Goal: Task Accomplishment & Management: Complete application form

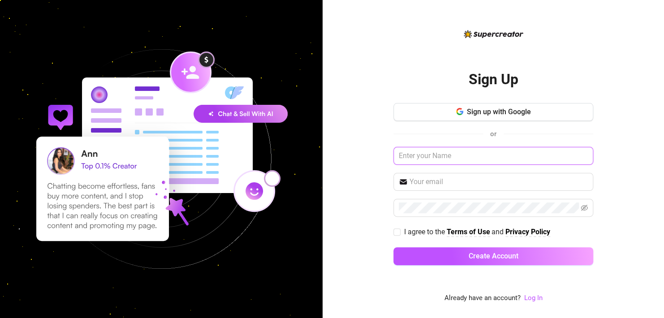
click at [450, 160] on input "text" at bounding box center [493, 156] width 200 height 18
type input "[PERSON_NAME]"
click at [439, 181] on input "text" at bounding box center [498, 181] width 178 height 11
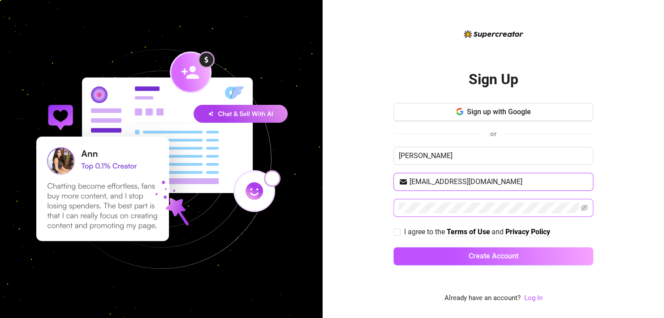
type input "[EMAIL_ADDRESS][DOMAIN_NAME]"
click at [582, 205] on icon "eye-invisible" at bounding box center [584, 208] width 7 height 6
click at [395, 230] on input "I agree to the Terms of Use and Privacy Policy" at bounding box center [396, 231] width 6 height 6
checkbox input "true"
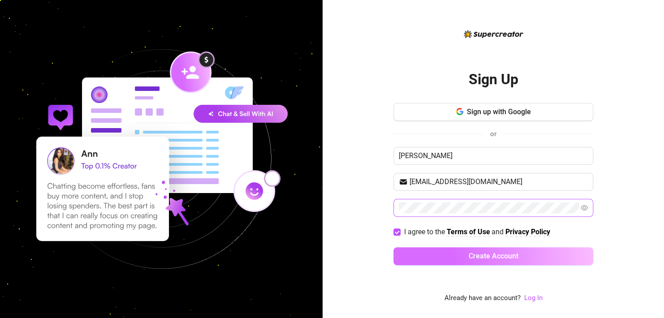
click at [434, 259] on button "Create Account" at bounding box center [493, 256] width 200 height 18
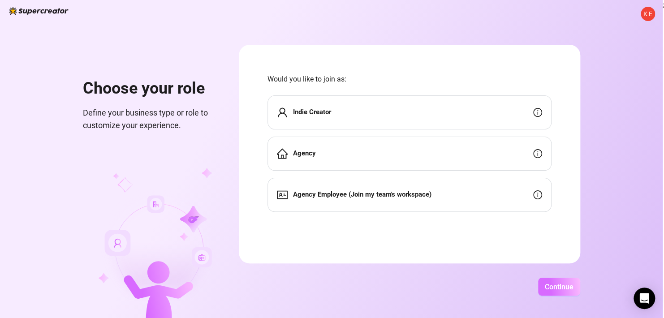
click at [554, 278] on button "Continue" at bounding box center [559, 287] width 42 height 18
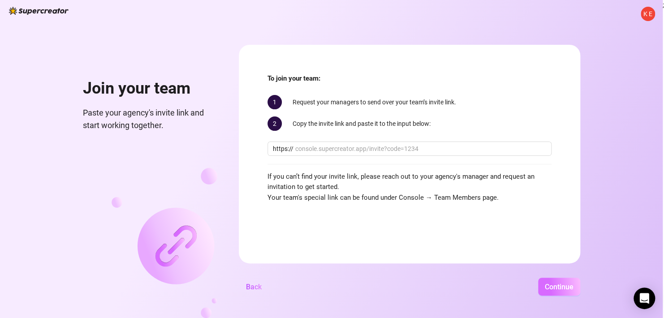
click at [556, 290] on span "Continue" at bounding box center [559, 287] width 29 height 9
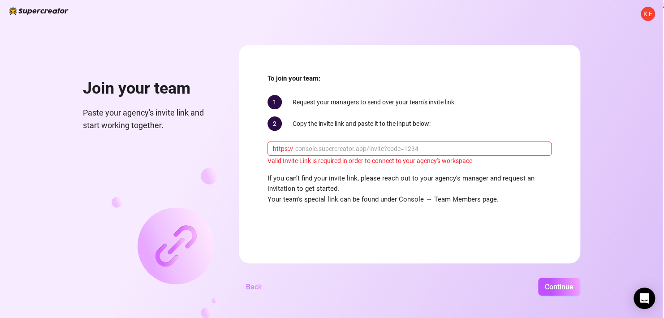
click at [253, 286] on span "Back" at bounding box center [254, 287] width 16 height 9
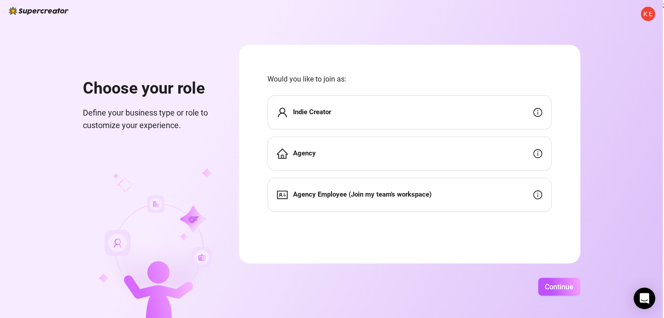
click at [296, 149] on span "Agency" at bounding box center [304, 153] width 23 height 11
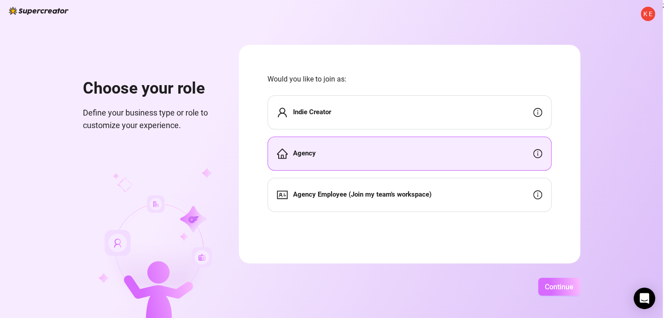
click at [563, 283] on span "Continue" at bounding box center [559, 287] width 29 height 9
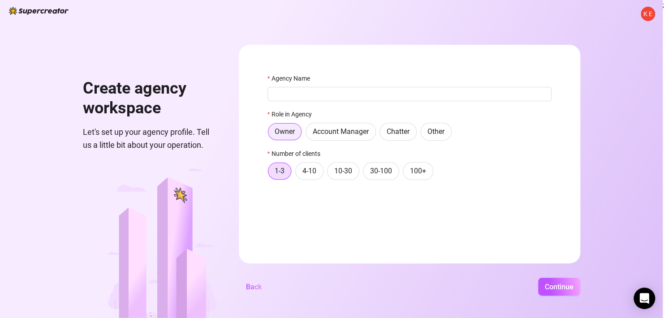
click at [292, 128] on span "Owner" at bounding box center [285, 131] width 20 height 9
click at [270, 134] on input "Owner" at bounding box center [270, 134] width 0 height 0
click at [282, 95] on input "Agency Name" at bounding box center [409, 94] width 284 height 14
click at [285, 93] on input "Agency Name" at bounding box center [409, 94] width 284 height 14
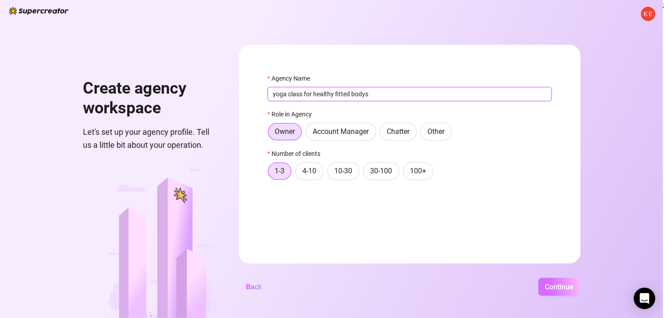
type input "yoga class for healthy fitted bodys"
click at [558, 282] on button "Continue" at bounding box center [559, 287] width 42 height 18
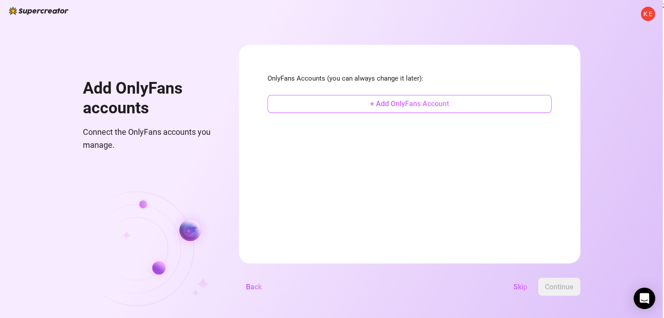
click at [427, 102] on span "+ Add OnlyFans Account" at bounding box center [409, 103] width 79 height 9
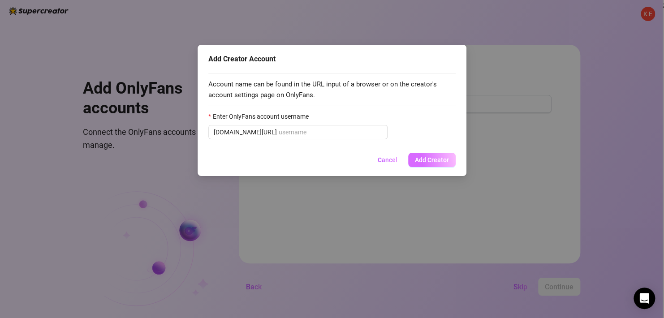
click at [442, 157] on span "Add Creator" at bounding box center [432, 159] width 34 height 7
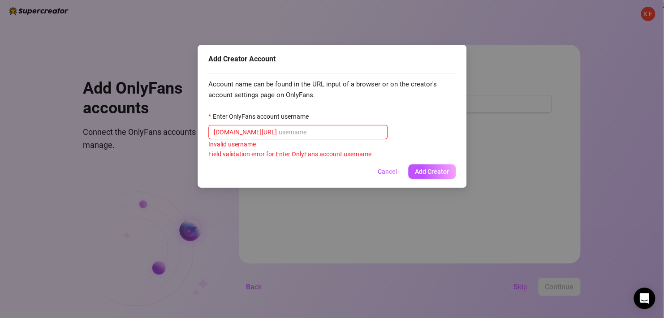
click at [279, 132] on input "Enter OnlyFans account username" at bounding box center [330, 132] width 103 height 10
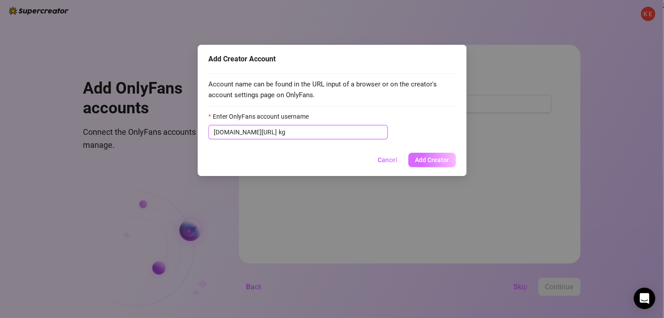
type input "kg"
click at [429, 157] on span "Add Creator" at bounding box center [432, 159] width 34 height 7
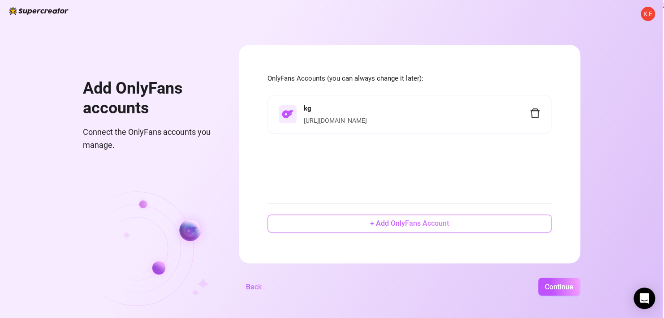
click at [429, 219] on span "+ Add OnlyFans Account" at bounding box center [409, 223] width 79 height 9
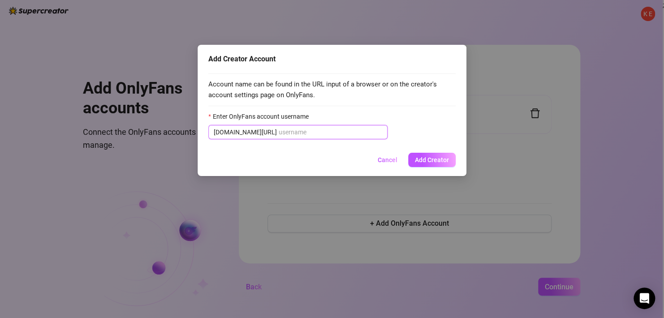
click at [279, 134] on input "Enter OnlyFans account username" at bounding box center [330, 132] width 103 height 10
click at [378, 162] on button "Cancel" at bounding box center [387, 160] width 34 height 14
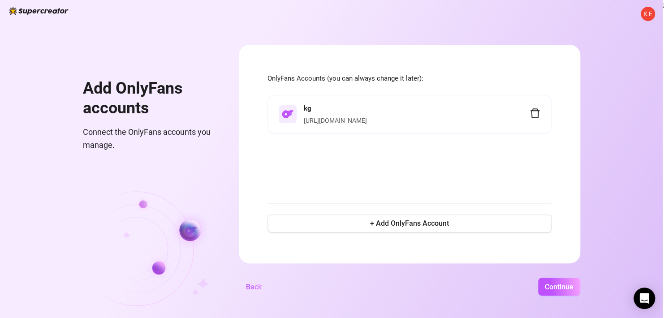
click at [343, 117] on link "[URL][DOMAIN_NAME]" at bounding box center [335, 120] width 63 height 7
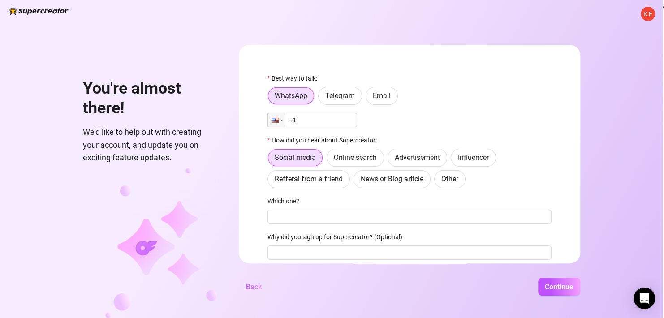
click at [332, 126] on input "+1" at bounding box center [312, 120] width 90 height 14
click at [330, 123] on input "+1" at bounding box center [312, 120] width 90 height 14
type input "+1 (443) 505-0174"
click at [315, 155] on span at bounding box center [295, 157] width 55 height 17
click at [270, 160] on input "Social media" at bounding box center [270, 160] width 0 height 0
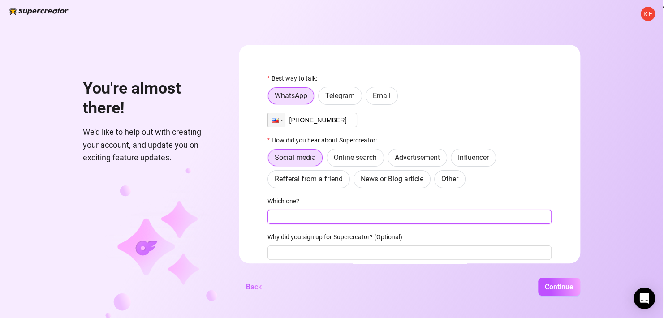
click at [301, 218] on input "Which one?" at bounding box center [409, 217] width 284 height 14
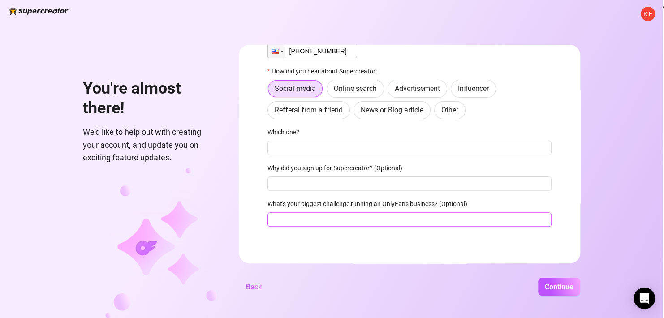
click at [416, 215] on input "What's your biggest challenge running an OnlyFans business? (Optional)" at bounding box center [409, 219] width 284 height 14
type input "how toget strted"
click at [538, 278] on button "Continue" at bounding box center [559, 287] width 42 height 18
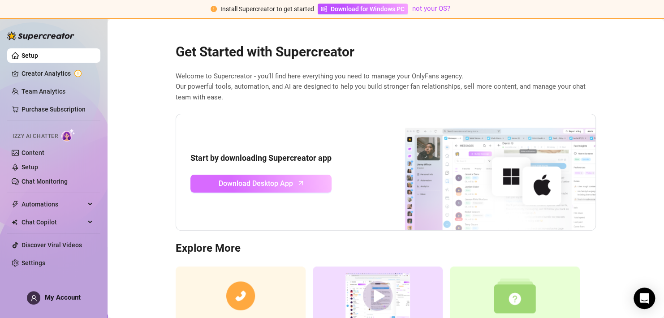
click at [282, 185] on span "Download Desktop App" at bounding box center [256, 183] width 74 height 11
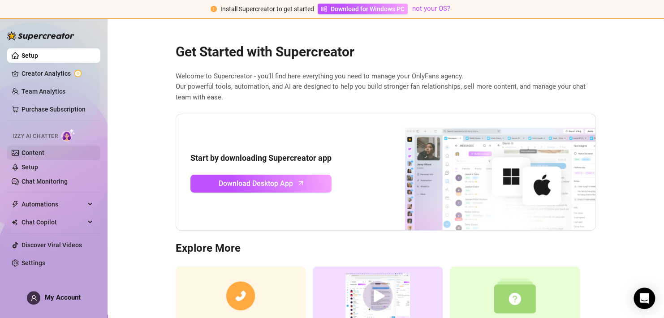
click at [30, 152] on link "Content" at bounding box center [32, 152] width 23 height 7
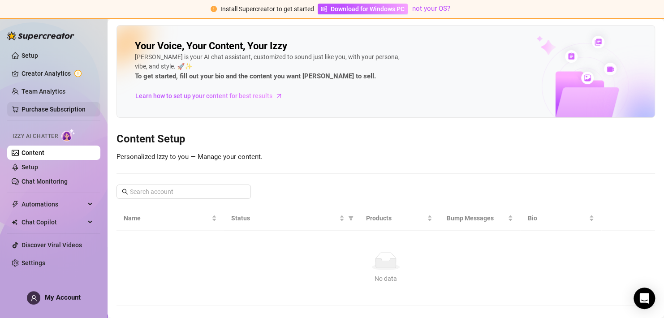
click at [34, 110] on link "Purchase Subscription" at bounding box center [53, 109] width 64 height 7
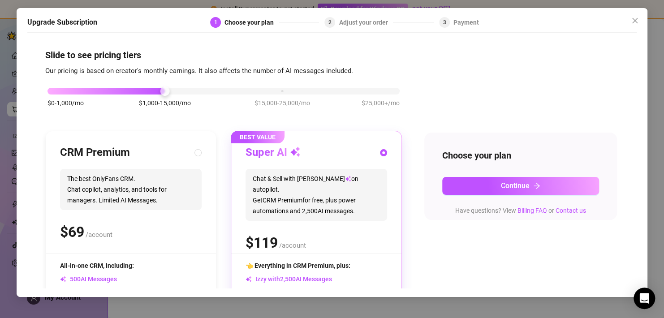
click at [462, 22] on div "Payment" at bounding box center [466, 22] width 26 height 11
click at [358, 22] on div "Adjust your order" at bounding box center [366, 22] width 54 height 11
click at [635, 22] on icon "close" at bounding box center [634, 20] width 7 height 7
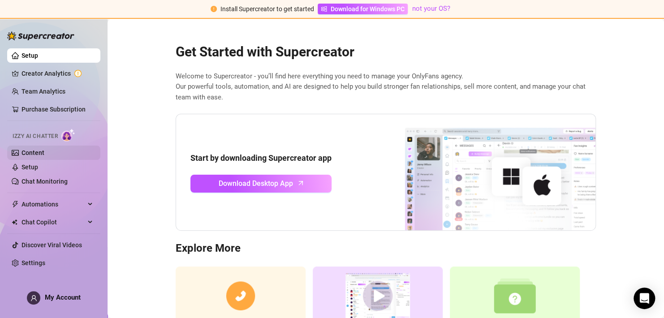
click at [32, 155] on link "Content" at bounding box center [32, 152] width 23 height 7
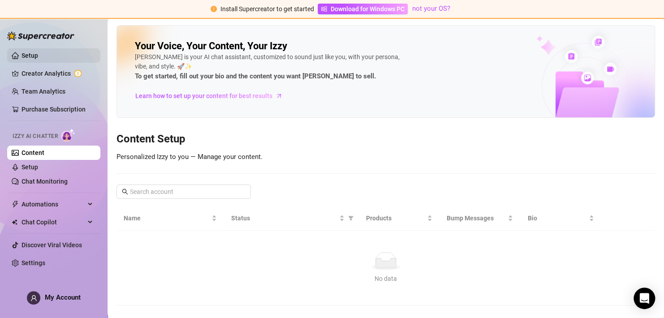
click at [31, 52] on link "Setup" at bounding box center [29, 55] width 17 height 7
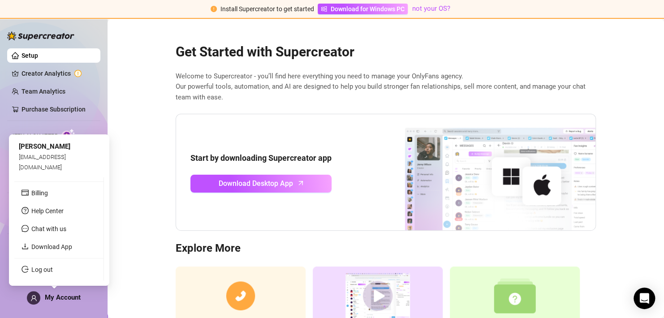
click at [57, 298] on span "My Account" at bounding box center [63, 297] width 36 height 8
click at [39, 232] on span "Chat with us" at bounding box center [48, 228] width 35 height 7
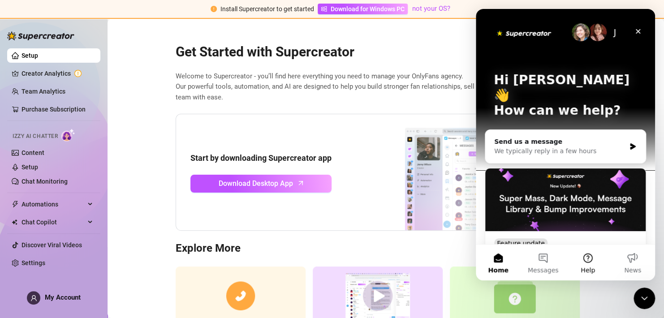
click at [589, 258] on button "Help" at bounding box center [587, 263] width 45 height 36
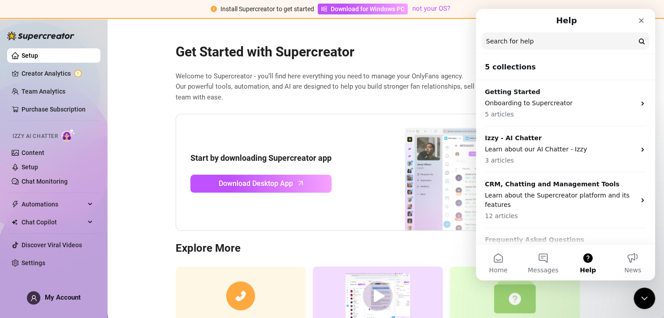
click at [589, 258] on button "Help" at bounding box center [587, 263] width 45 height 36
